Goal: Task Accomplishment & Management: Use online tool/utility

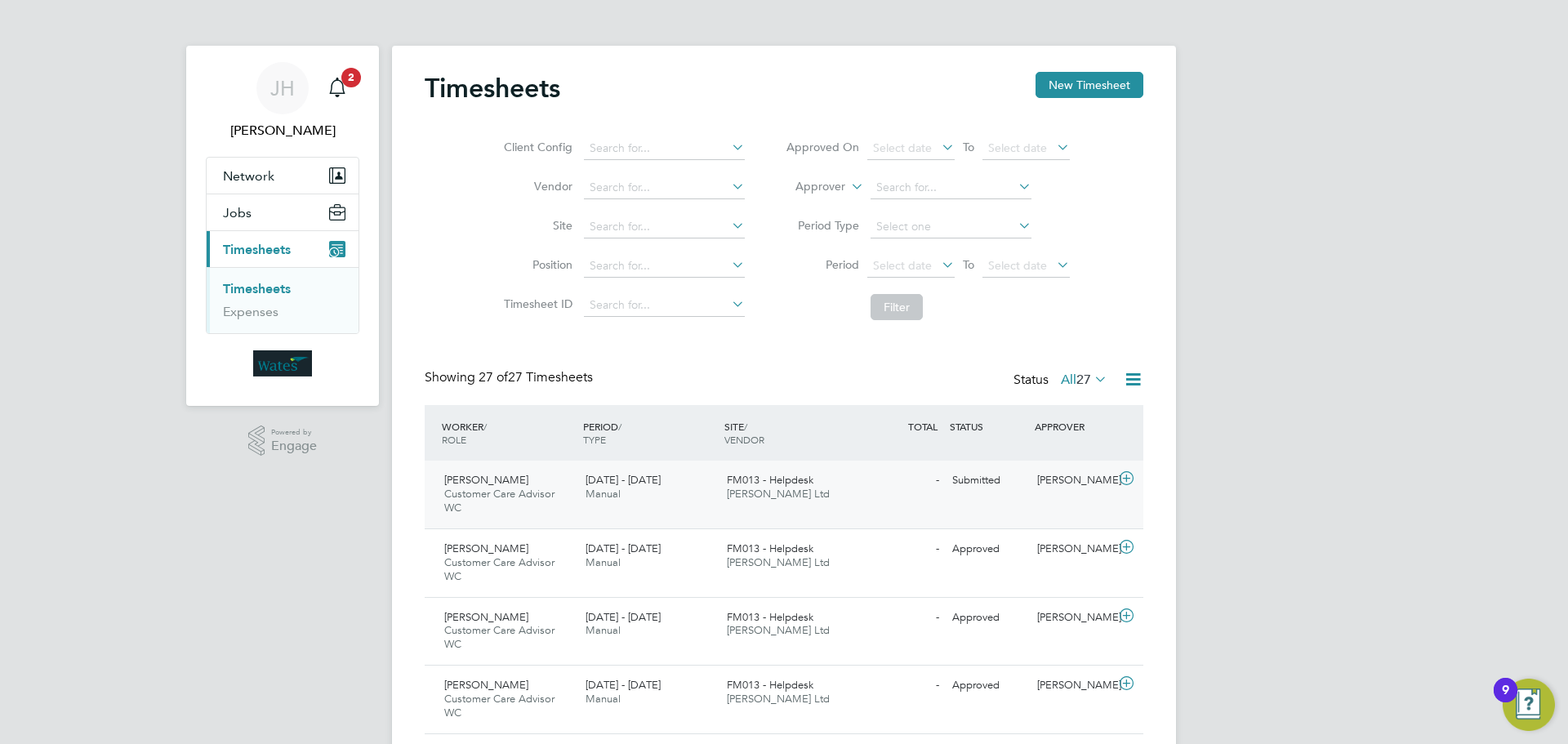
click at [850, 499] on div "FM013 - Helpdesk [PERSON_NAME] Ltd" at bounding box center [792, 487] width 142 height 41
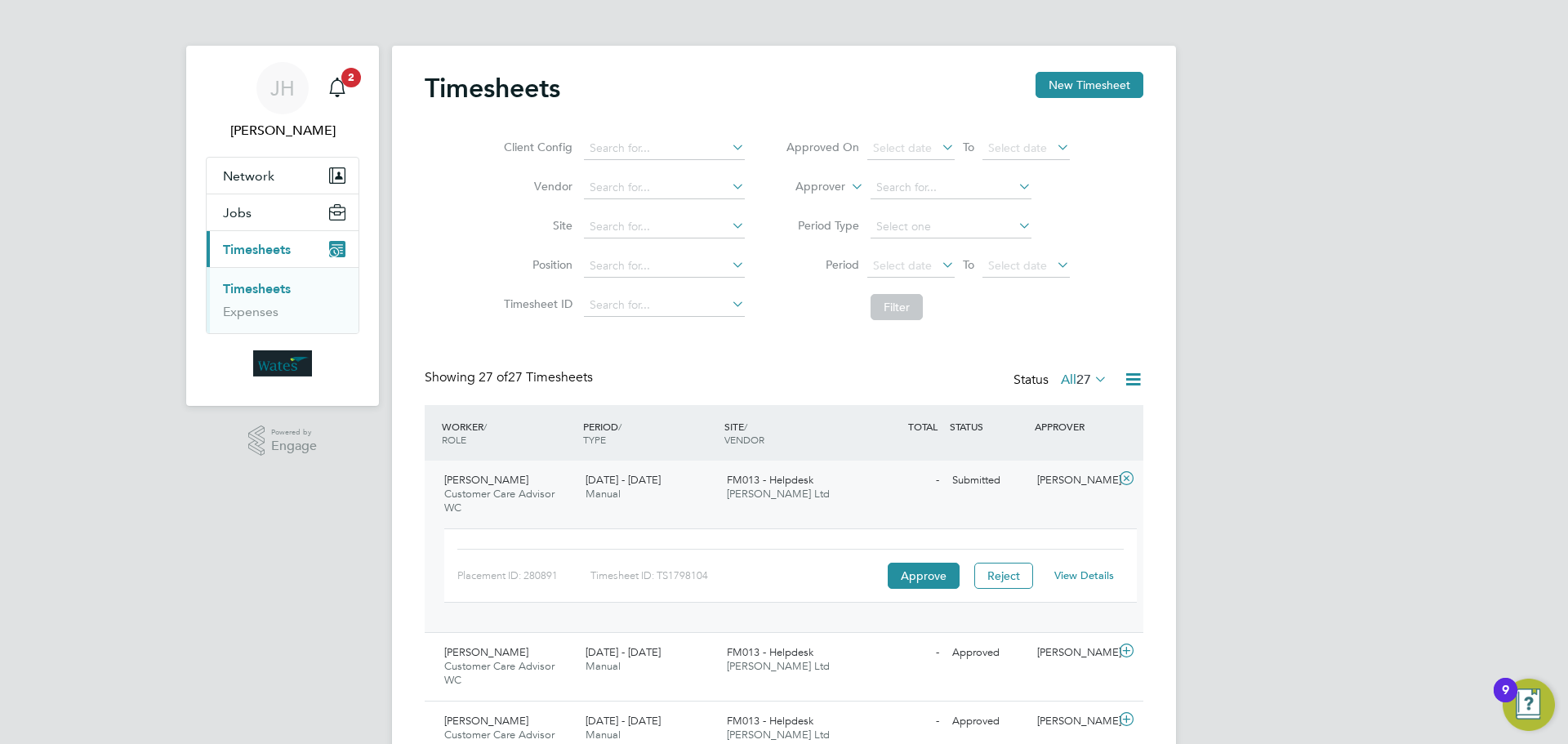
click at [1095, 575] on link "View Details" at bounding box center [1083, 575] width 60 height 14
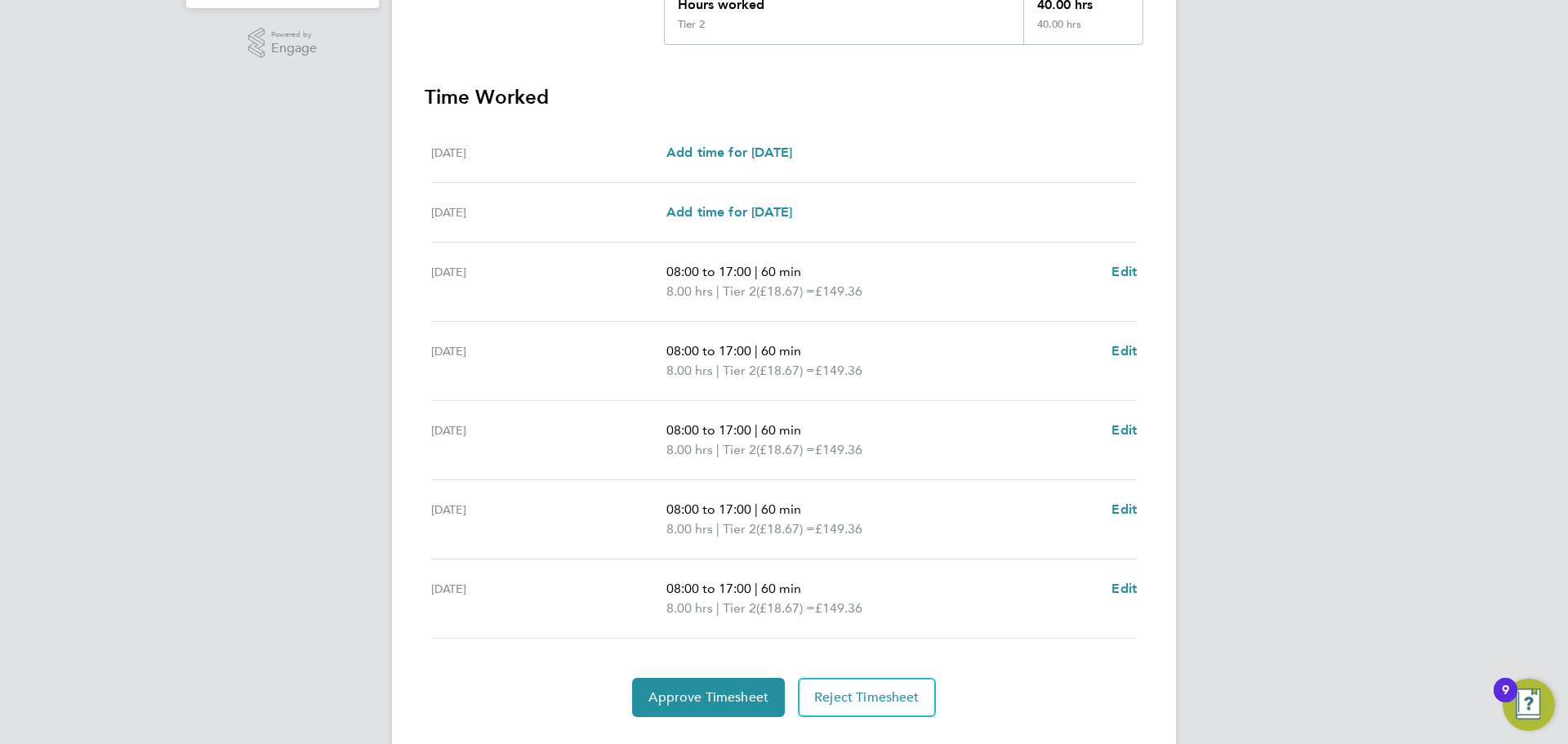
scroll to position [436, 0]
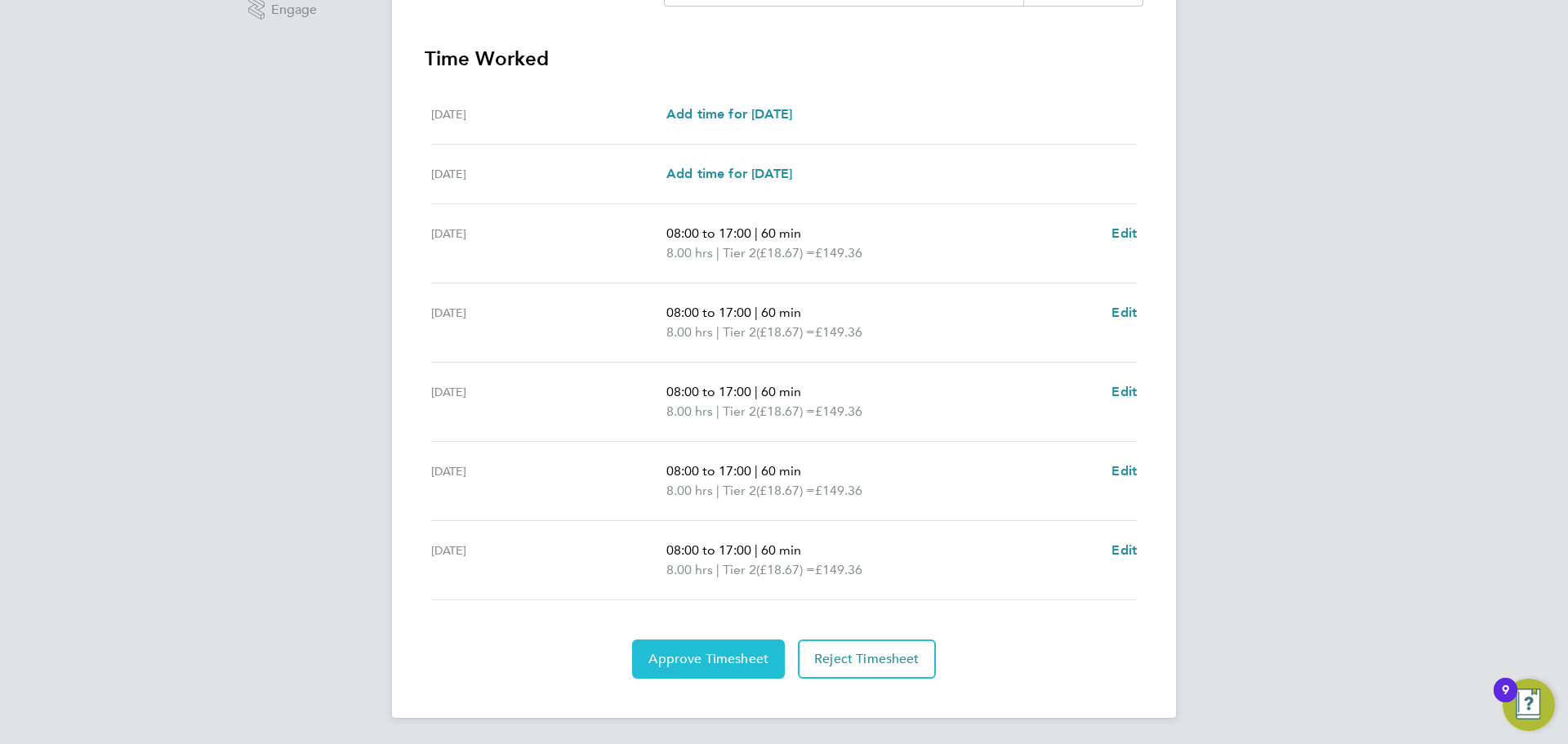
click at [739, 659] on span "Approve Timesheet" at bounding box center [708, 658] width 120 height 16
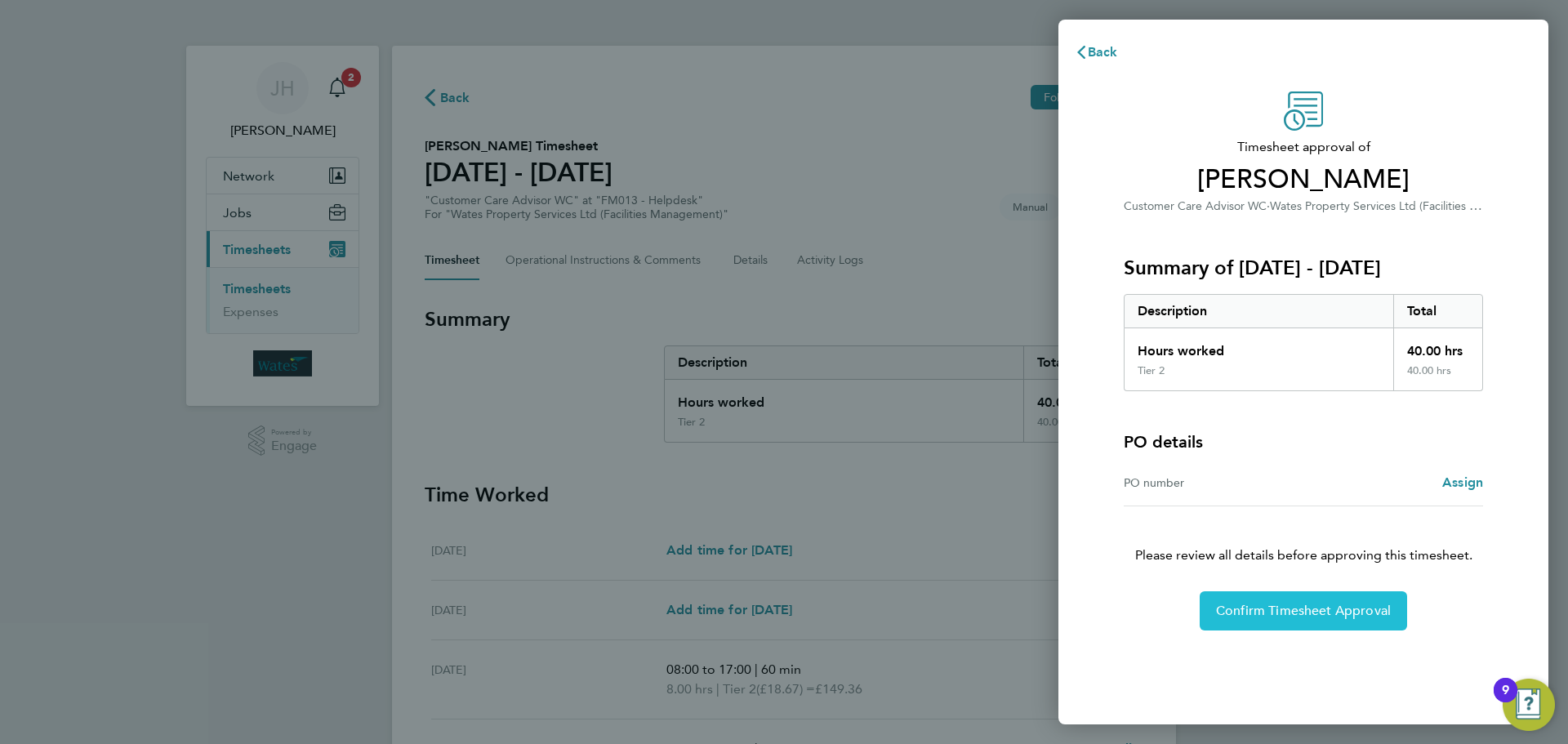
click at [1237, 619] on button "Confirm Timesheet Approval" at bounding box center [1304, 611] width 208 height 40
